Goal: Transaction & Acquisition: Book appointment/travel/reservation

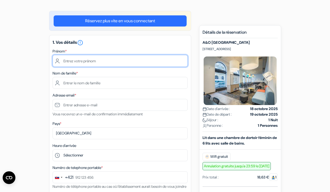
scroll to position [46, 0]
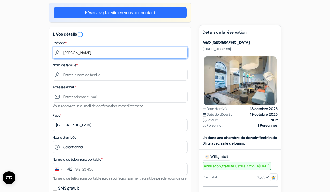
type input "Cécile-Marie"
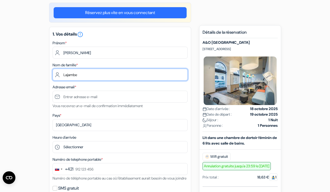
type input "Lajambe"
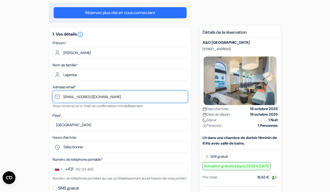
type input "[EMAIL_ADDRESS][DOMAIN_NAME]"
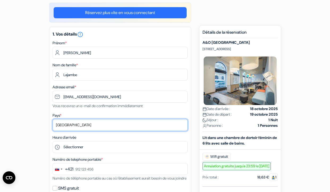
select select "67"
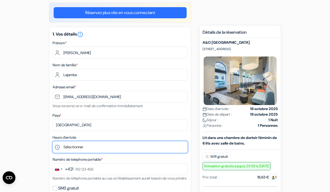
select select "11"
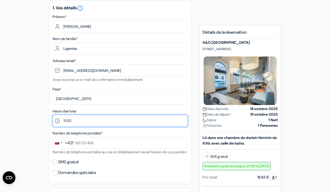
scroll to position [75, 0]
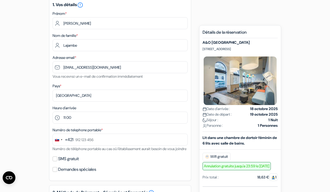
click at [65, 140] on div "+421" at bounding box center [69, 140] width 8 height 6
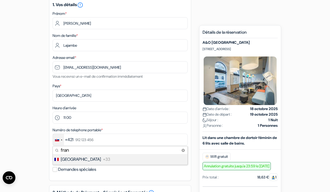
type input "fran"
click at [69, 159] on span "France" at bounding box center [81, 159] width 40 height 6
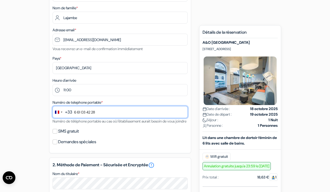
scroll to position [105, 0]
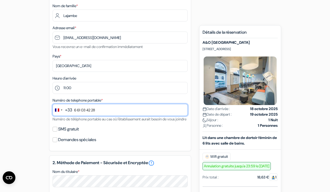
type input "6 61 03 42 28"
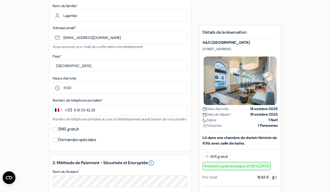
click at [79, 133] on label "SMS gratuit" at bounding box center [68, 129] width 21 height 7
click at [57, 132] on input "SMS gratuit" at bounding box center [55, 129] width 5 height 5
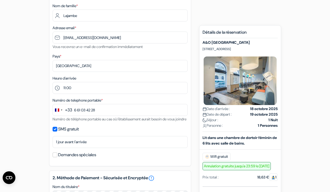
click at [77, 133] on label "SMS gratuit" at bounding box center [68, 129] width 21 height 7
click at [57, 132] on input "SMS gratuit" at bounding box center [55, 129] width 5 height 5
checkbox input "false"
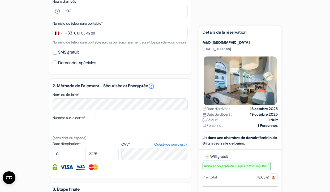
scroll to position [184, 0]
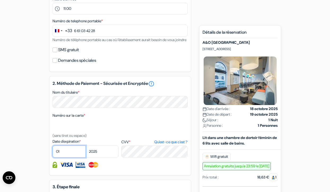
select select "09"
select select "2028"
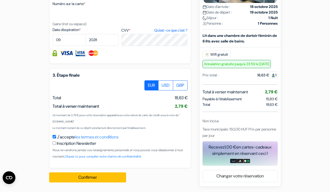
scroll to position [303, 0]
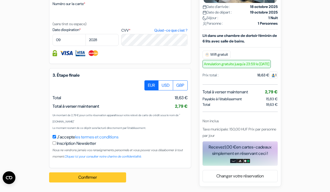
click at [94, 177] on button "Confirmer Loading..." at bounding box center [87, 178] width 77 height 10
